Goal: Transaction & Acquisition: Register for event/course

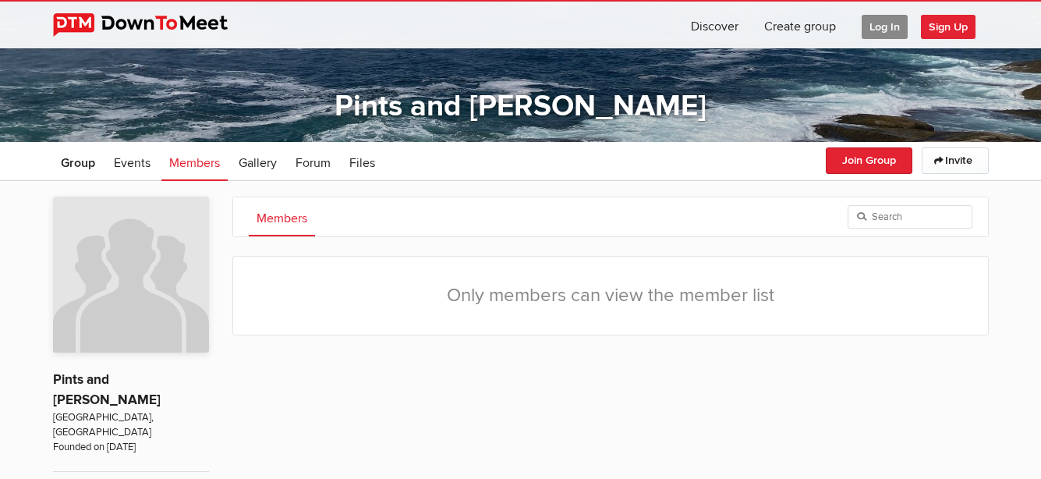
scroll to position [120, 0]
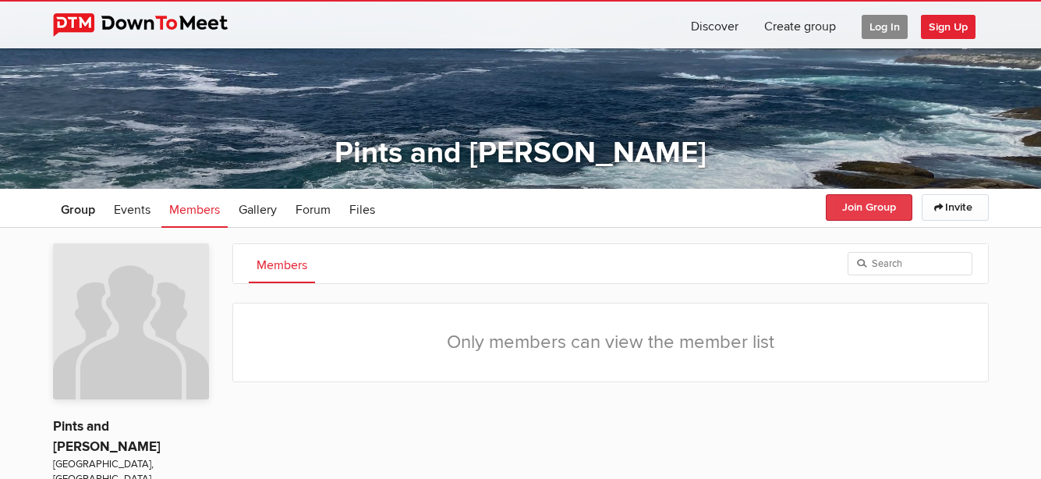
click at [848, 205] on button "Join Group" at bounding box center [869, 207] width 87 height 27
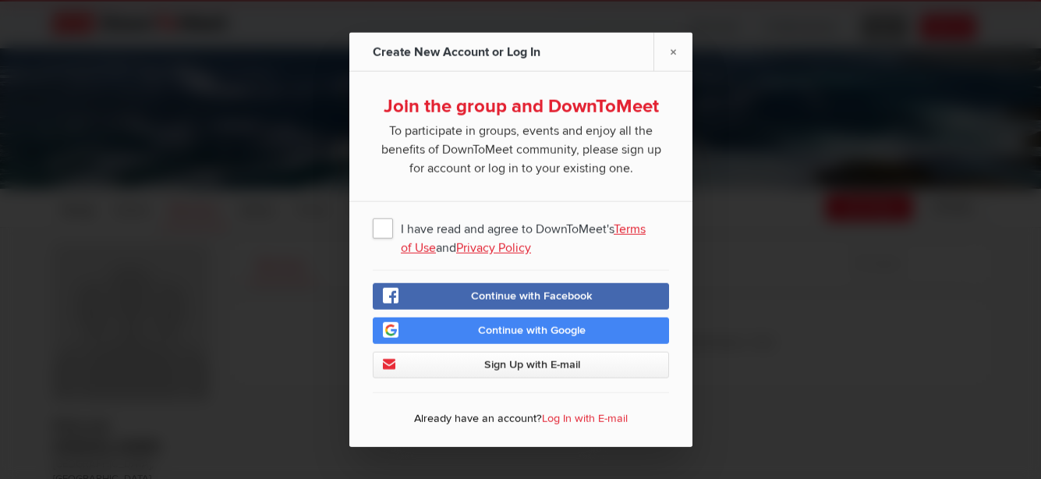
click at [379, 227] on span "I have read and agree to DownToMeet's Terms of Use and Privacy Policy" at bounding box center [521, 228] width 296 height 28
click at [0, 0] on input "I have read and agree to DownToMeet's Terms of Use and Privacy Policy" at bounding box center [0, 0] width 0 height 0
click at [588, 364] on link "Sign Up with E-mail" at bounding box center [521, 365] width 296 height 27
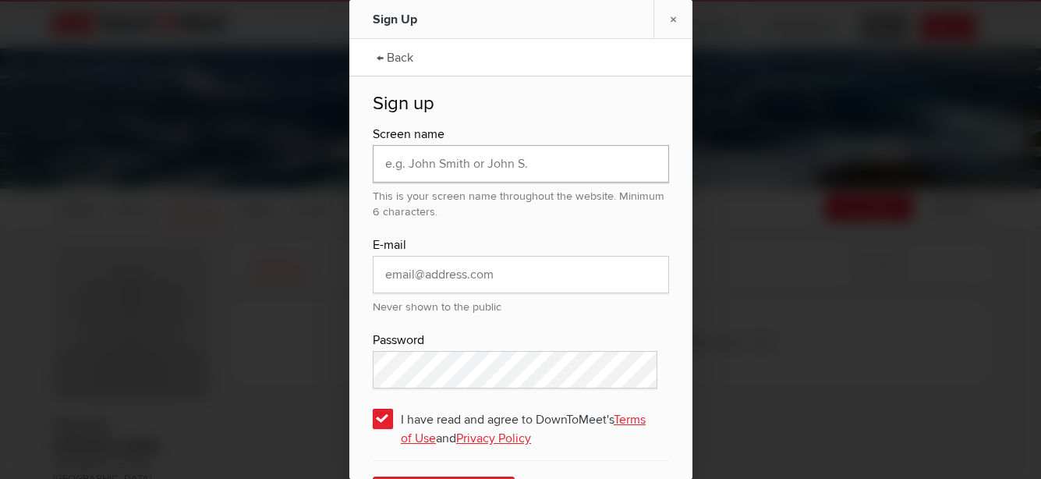
click at [599, 165] on input "text" at bounding box center [521, 163] width 296 height 37
type input "[EMAIL_ADDRESS][DOMAIN_NAME]"
click at [552, 279] on input "email" at bounding box center [521, 274] width 296 height 37
type input "[EMAIL_ADDRESS][DOMAIN_NAME]"
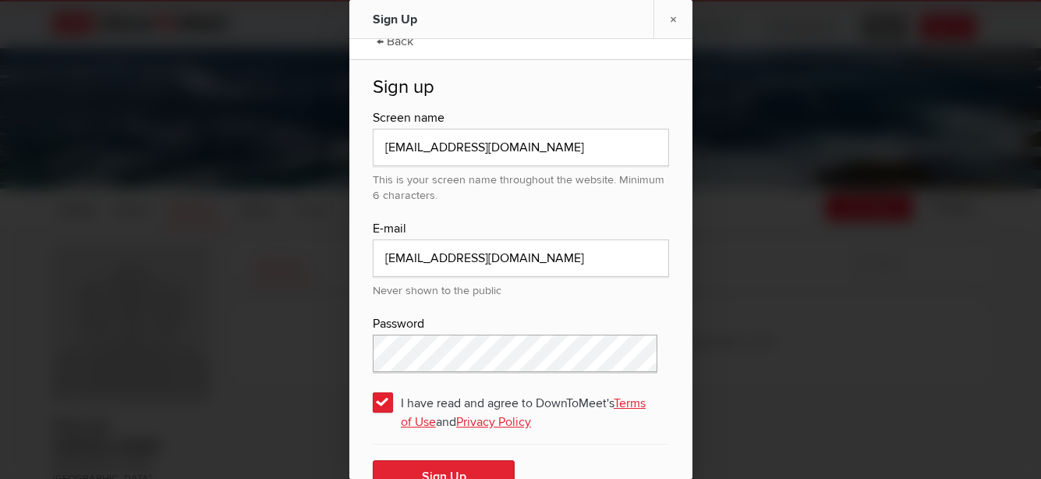
scroll to position [46, 0]
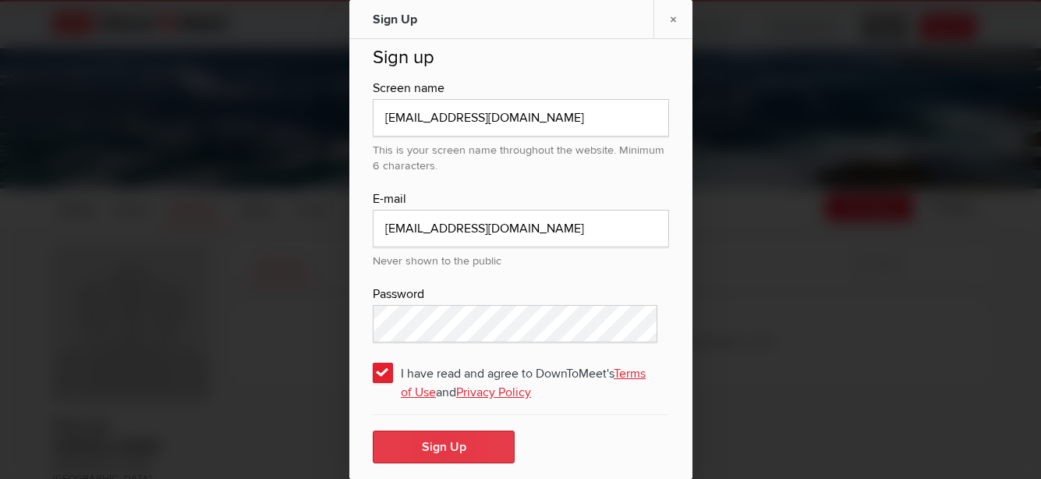
click at [444, 444] on button "Sign Up" at bounding box center [444, 446] width 142 height 33
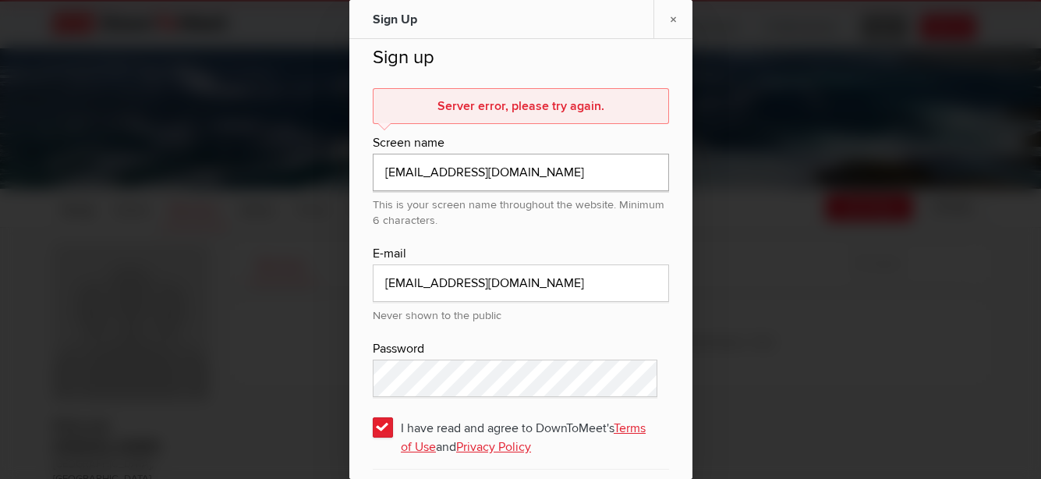
click at [574, 180] on input "[EMAIL_ADDRESS][DOMAIN_NAME]" at bounding box center [521, 172] width 296 height 37
type input "c"
type input "A"
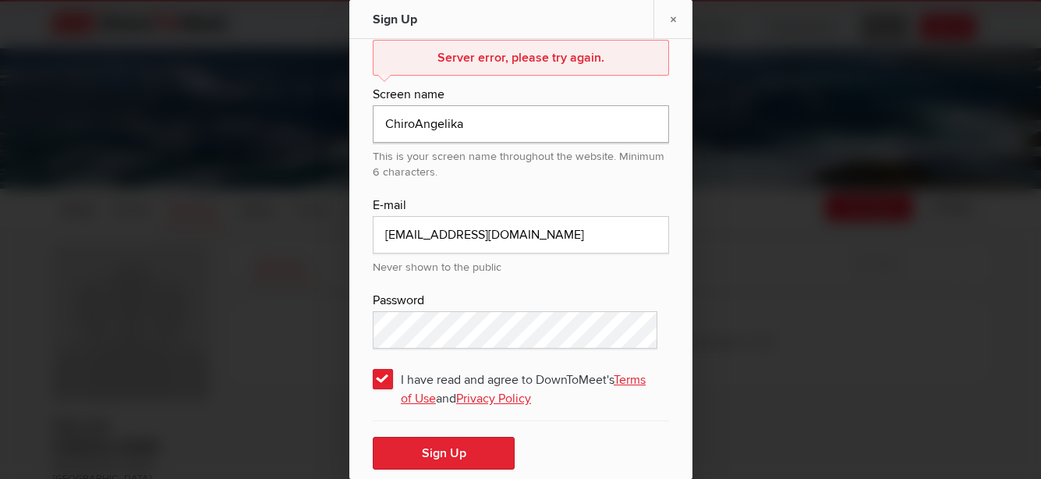
scroll to position [101, 0]
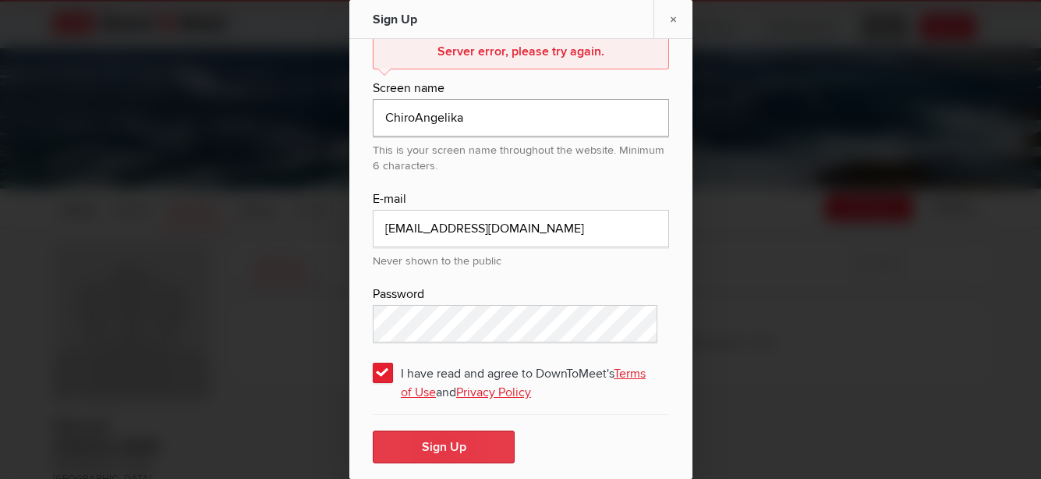
type input "ChiroAngelika"
click at [434, 444] on button "Sign Up" at bounding box center [444, 446] width 142 height 33
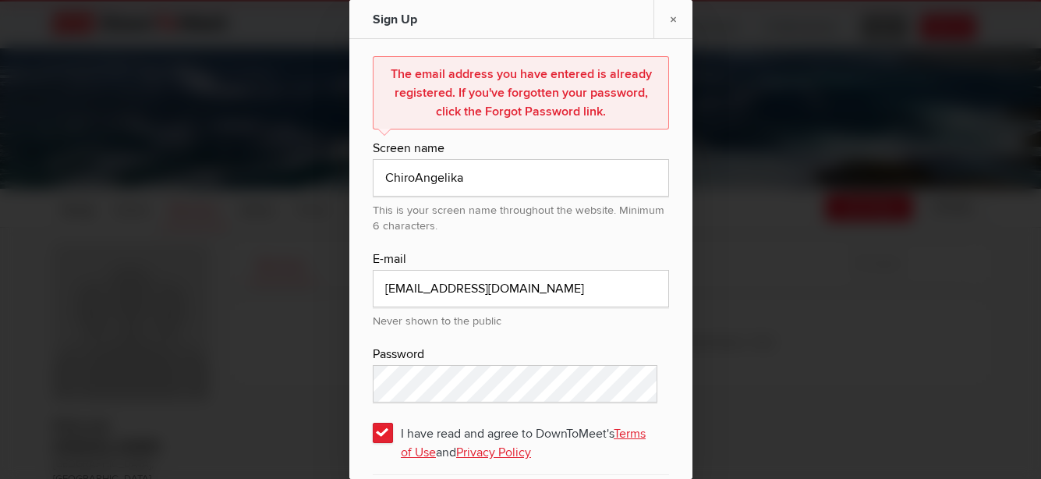
scroll to position [138, 0]
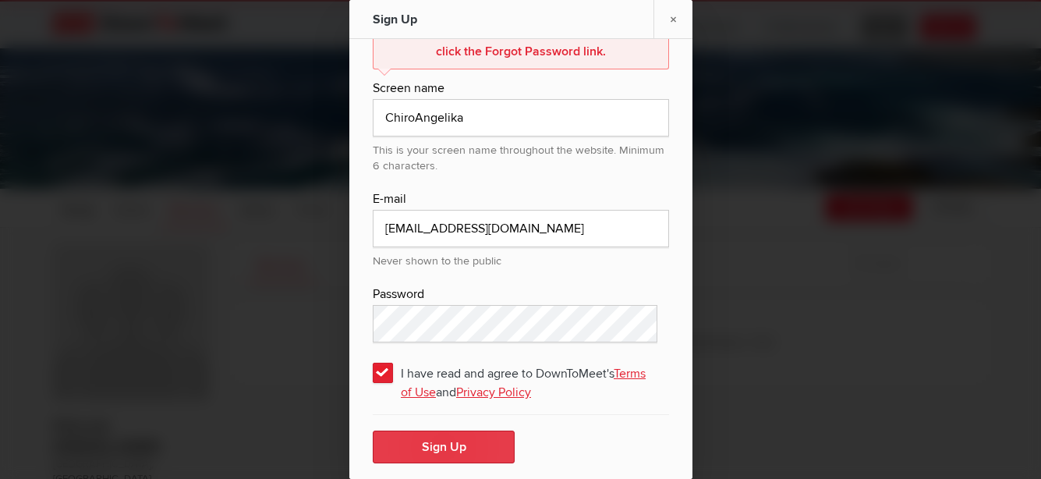
click at [419, 443] on button "Sign Up" at bounding box center [444, 446] width 142 height 33
click at [460, 441] on button "Sign Up" at bounding box center [444, 446] width 142 height 33
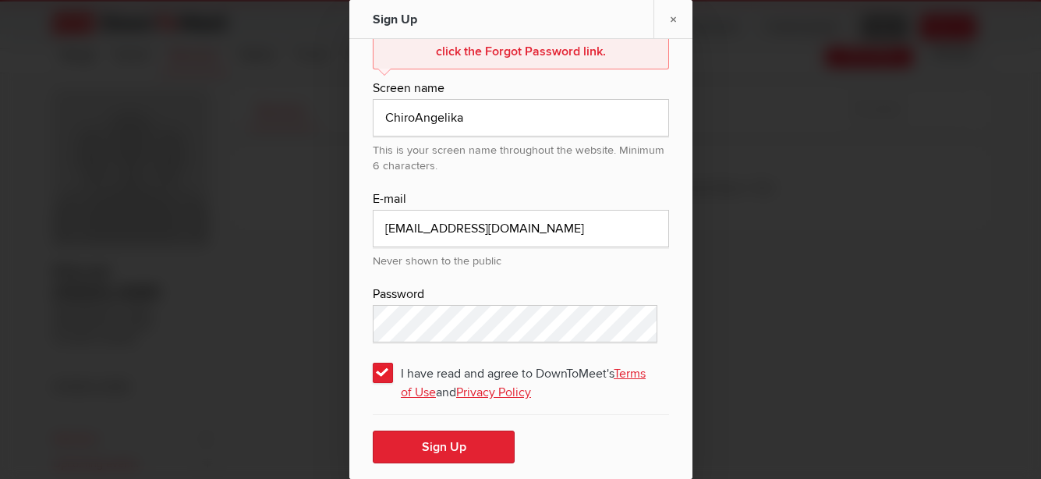
scroll to position [276, 0]
click at [459, 444] on button "Sign Up" at bounding box center [444, 446] width 142 height 33
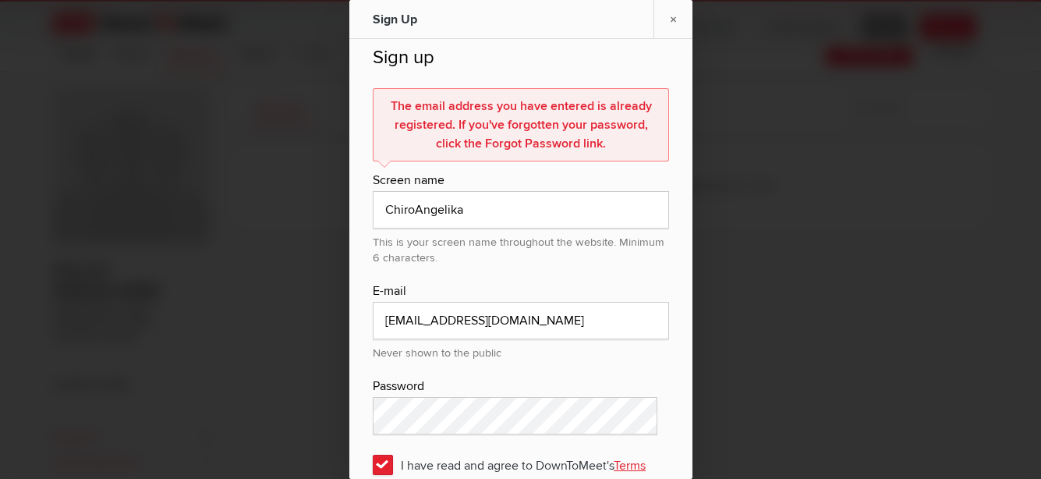
scroll to position [138, 0]
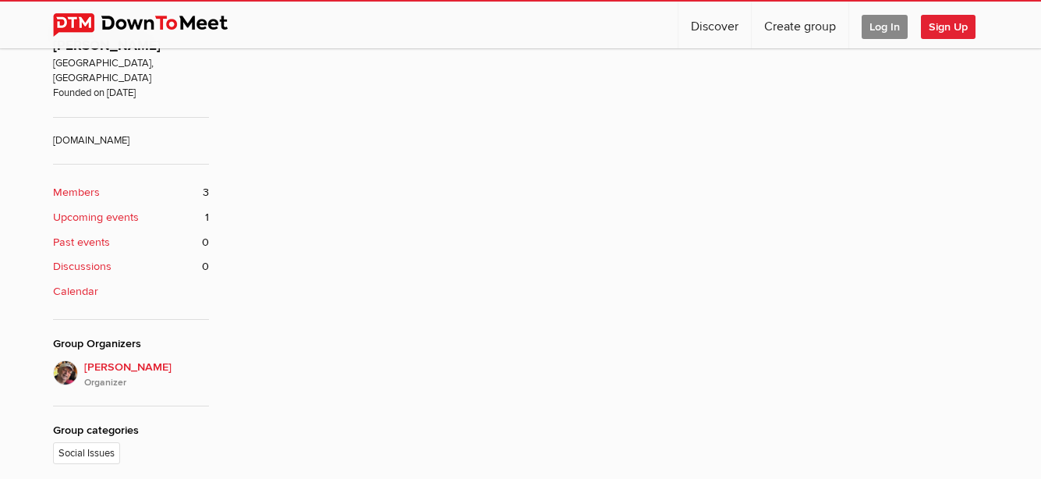
scroll to position [546, 0]
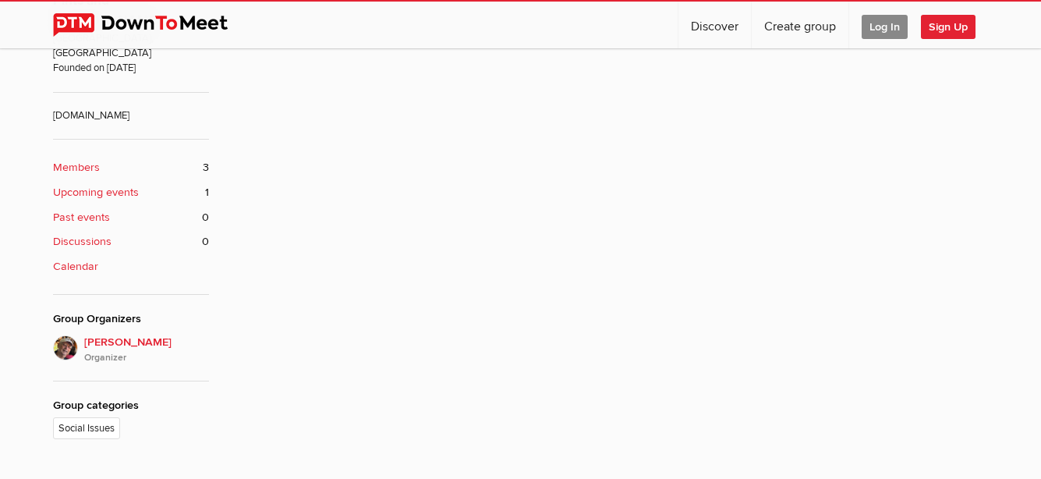
click at [83, 159] on b "Members" at bounding box center [76, 167] width 47 height 17
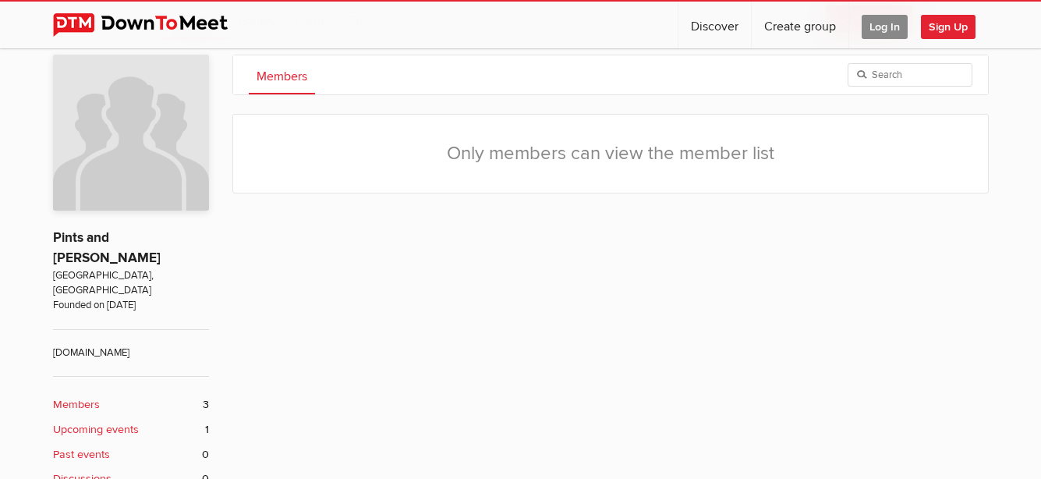
click at [875, 29] on span "Log In" at bounding box center [885, 27] width 46 height 24
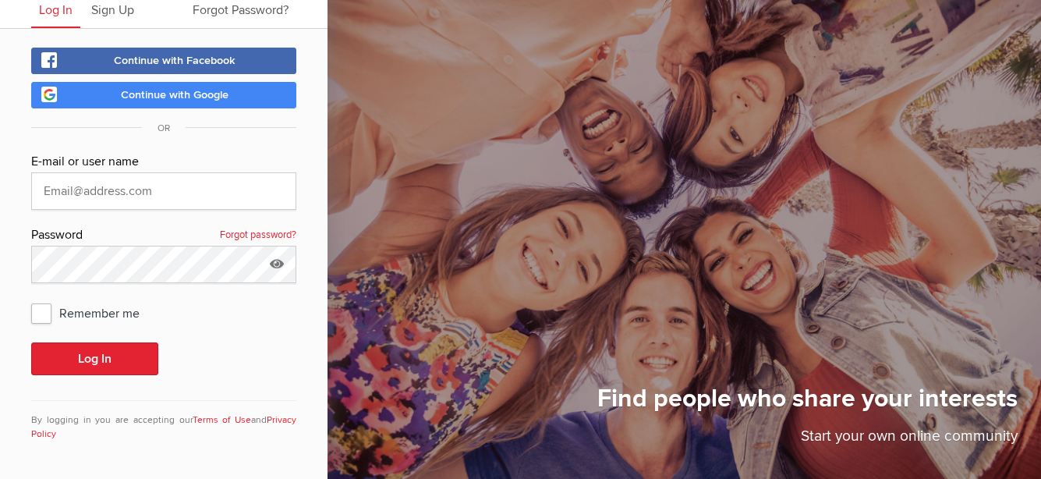
scroll to position [59, 0]
type input "[EMAIL_ADDRESS][DOMAIN_NAME]"
click at [44, 310] on span "Remember me" at bounding box center [93, 313] width 124 height 28
click at [31, 299] on input "Remember me" at bounding box center [30, 298] width 1 height 1
checkbox input "true"
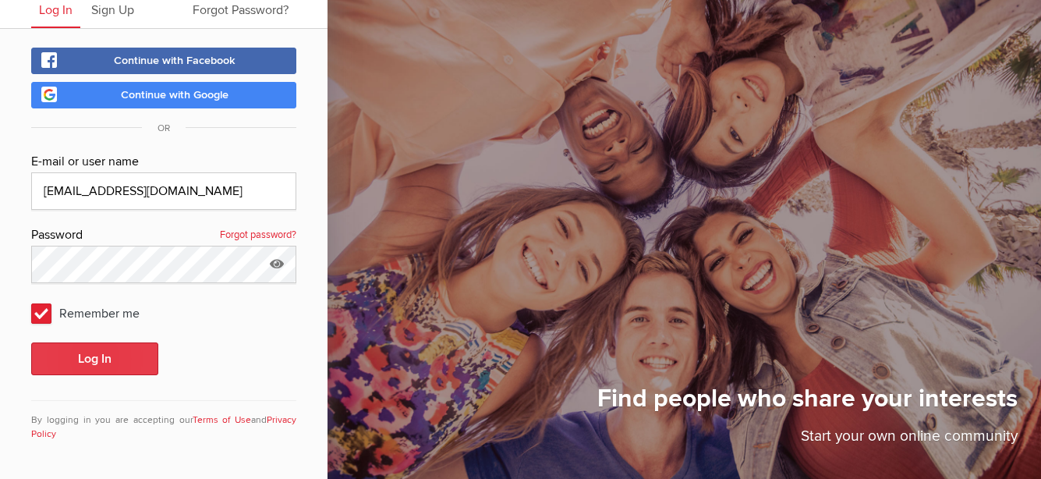
click at [106, 363] on button "Log In" at bounding box center [94, 358] width 127 height 33
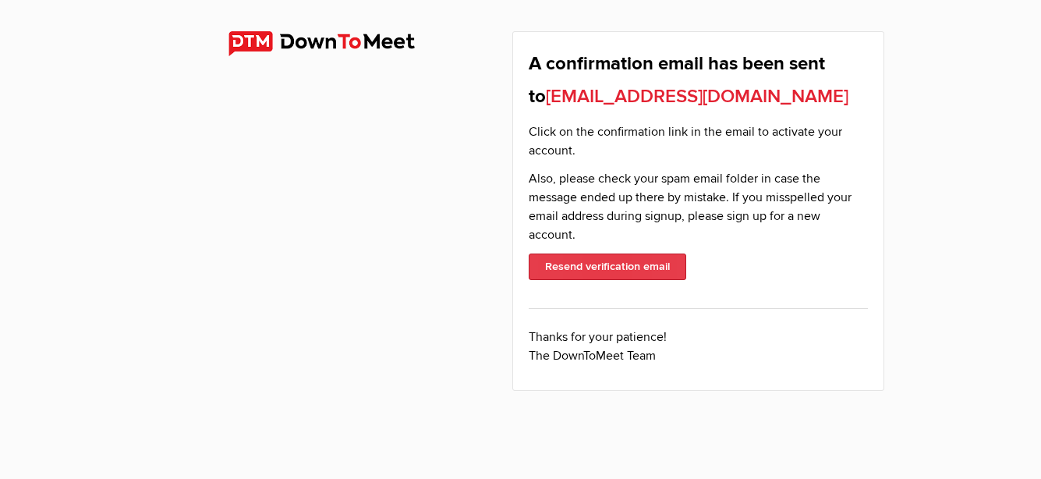
drag, startPoint x: 656, startPoint y: 262, endPoint x: 685, endPoint y: 264, distance: 28.9
click at [668, 262] on button "Resend verification email" at bounding box center [608, 266] width 158 height 27
